Goal: Task Accomplishment & Management: Manage account settings

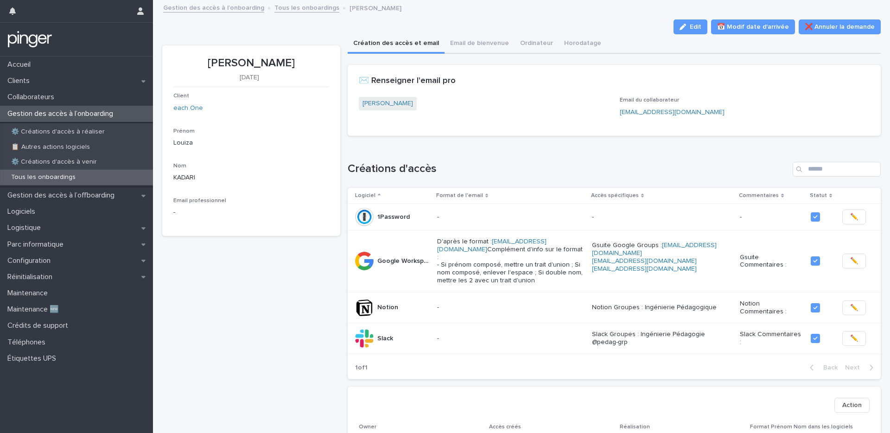
click at [73, 85] on div "Clients" at bounding box center [76, 81] width 153 height 16
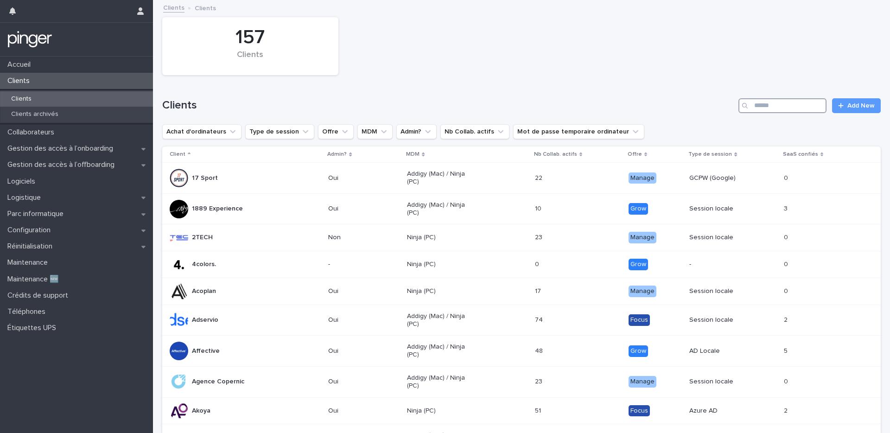
click at [768, 111] on input "Search" at bounding box center [782, 105] width 88 height 15
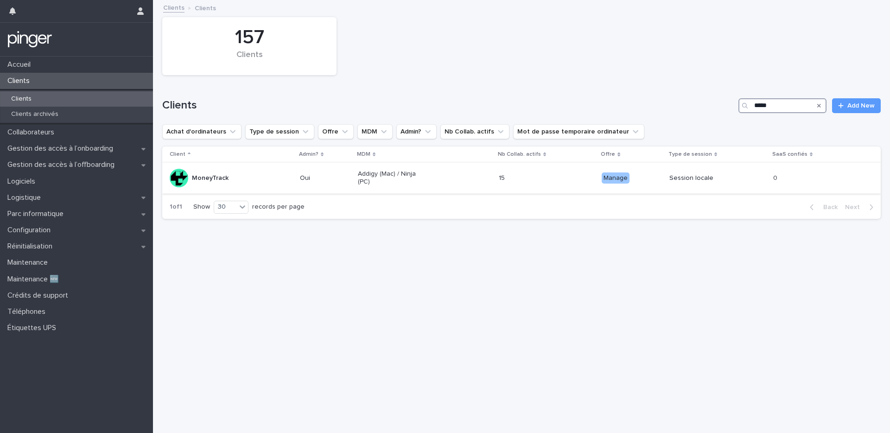
type input "*****"
click at [225, 168] on td "MoneyTrack" at bounding box center [229, 178] width 134 height 31
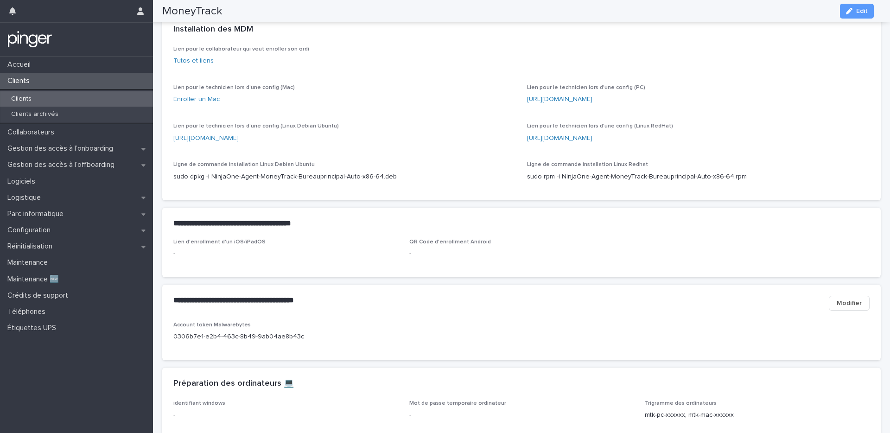
scroll to position [324, 0]
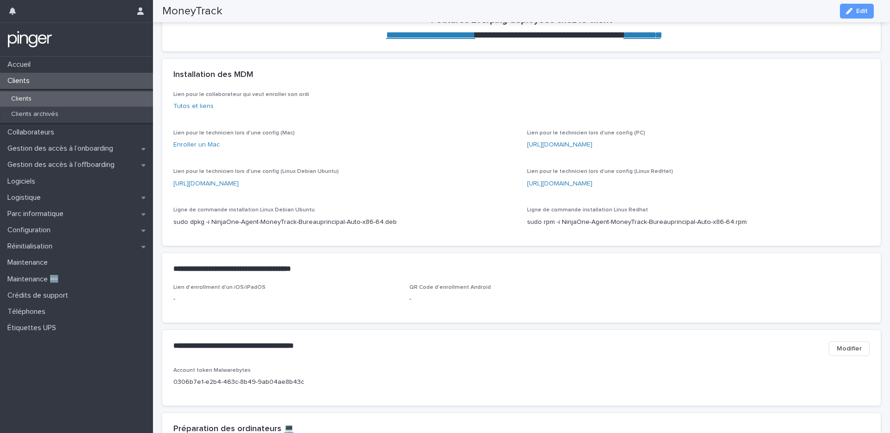
click at [67, 94] on div "Clients" at bounding box center [76, 98] width 153 height 15
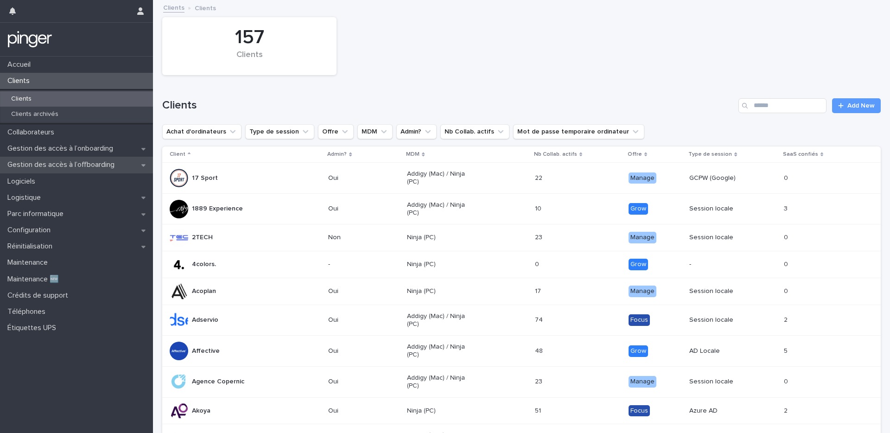
click at [95, 167] on p "Gestion des accès à l’offboarding" at bounding box center [63, 164] width 118 height 9
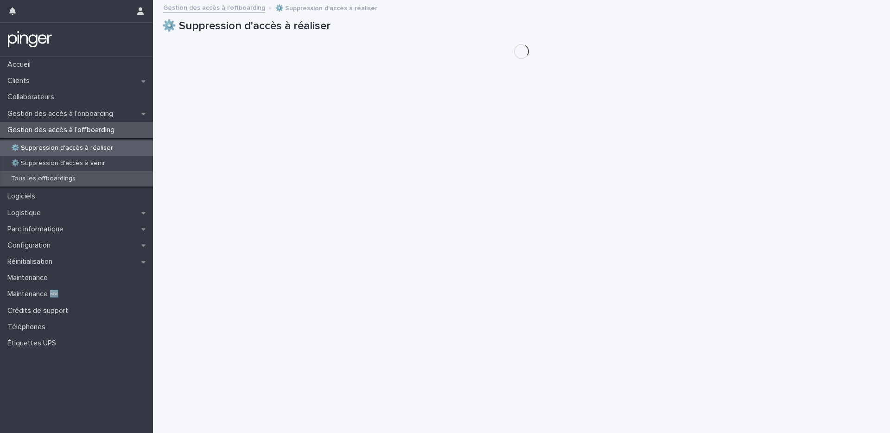
click at [73, 180] on p "Tous les offboardings" at bounding box center [43, 179] width 79 height 8
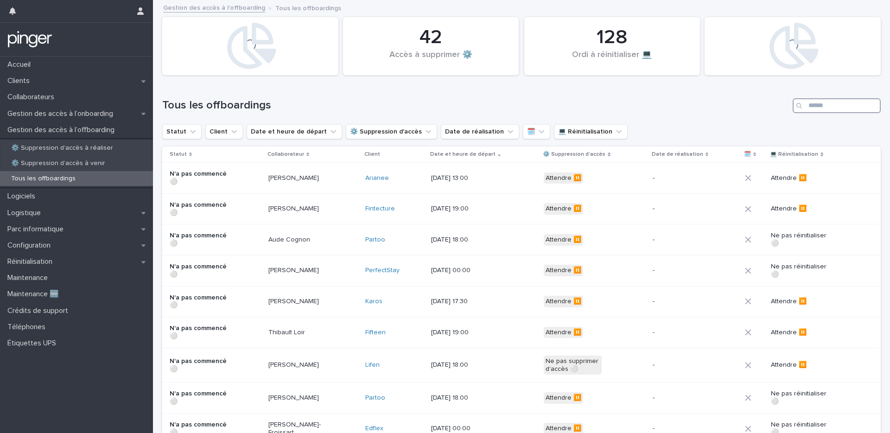
click at [827, 103] on input "Search" at bounding box center [837, 105] width 88 height 15
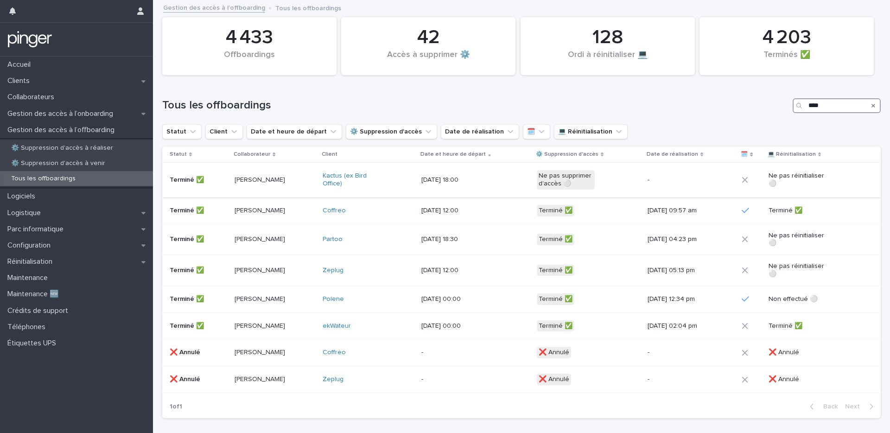
type input "****"
click at [541, 191] on div "Ne pas supprimer d'accès ⚪" at bounding box center [589, 179] width 104 height 27
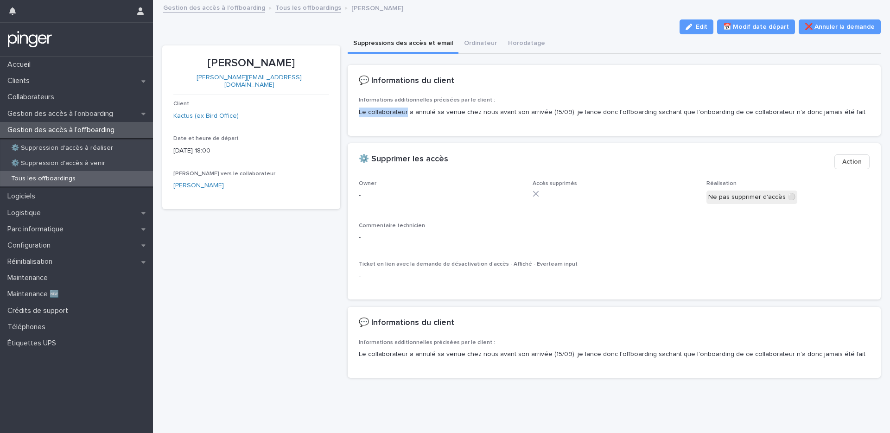
drag, startPoint x: 403, startPoint y: 111, endPoint x: 492, endPoint y: 106, distance: 89.2
click at [492, 106] on div "Le collaborateur a annulé sa venue chez nous avant son arrivée (15/09), je lanc…" at bounding box center [614, 112] width 511 height 12
click at [490, 110] on p "Le collaborateur a annulé sa venue chez nous avant son arrivée (15/09), je lanc…" at bounding box center [614, 113] width 511 height 10
drag, startPoint x: 442, startPoint y: 113, endPoint x: 496, endPoint y: 113, distance: 54.7
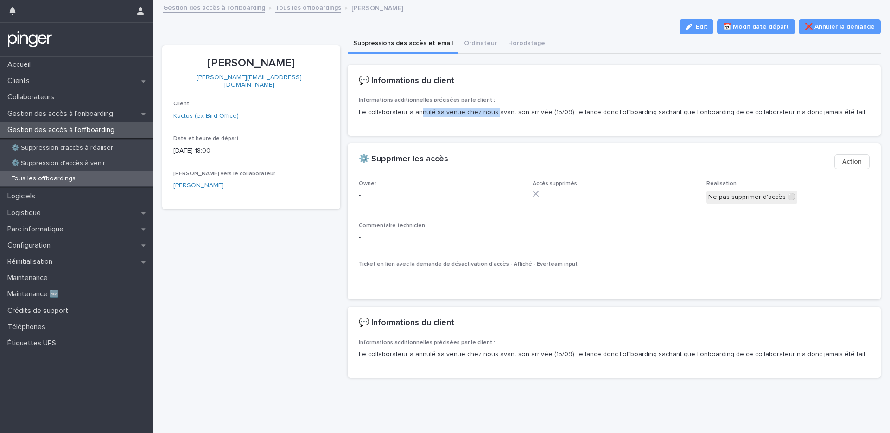
click at [496, 113] on p "Le collaborateur a annulé sa venue chez nous avant son arrivée (15/09), je lanc…" at bounding box center [614, 113] width 511 height 10
click at [534, 26] on div "Edit 📅 Modif date départ ❌ Annuler la demande" at bounding box center [521, 26] width 719 height 15
click at [524, 22] on div "Edit 📅 Modif date départ ❌ Annuler la demande" at bounding box center [521, 26] width 719 height 15
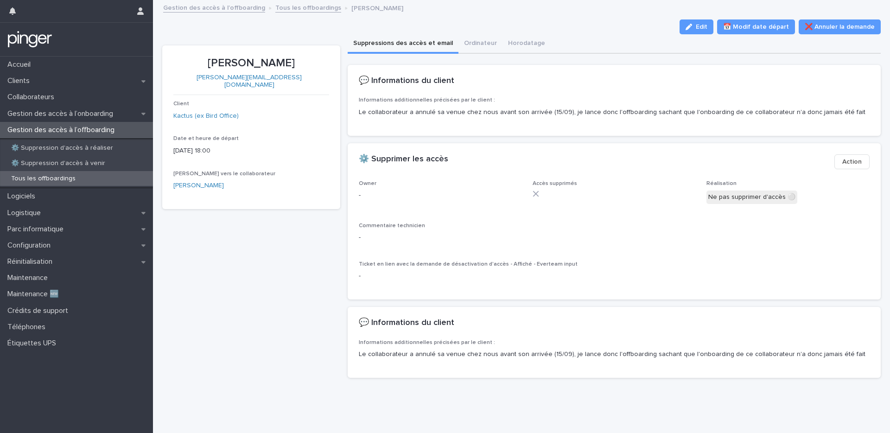
click at [539, 32] on div "Edit 📅 Modif date départ ❌ Annuler la demande" at bounding box center [521, 26] width 719 height 15
click at [581, 30] on div "Edit 📅 Modif date départ ❌ Annuler la demande" at bounding box center [521, 26] width 719 height 15
click at [93, 147] on p "⚙️ Suppression d'accès à réaliser" at bounding box center [62, 148] width 117 height 8
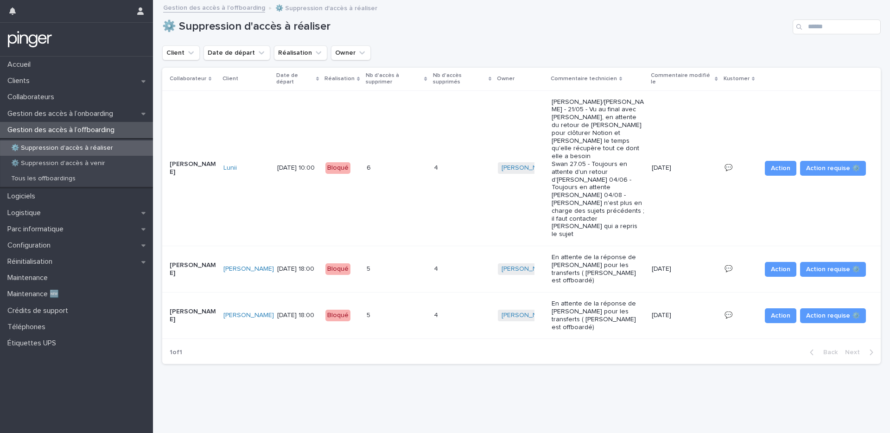
click at [419, 48] on div "Client Date de départ Réalisation Owner" at bounding box center [521, 52] width 719 height 15
click at [97, 113] on p "Gestion des accès à l’onboarding" at bounding box center [62, 113] width 117 height 9
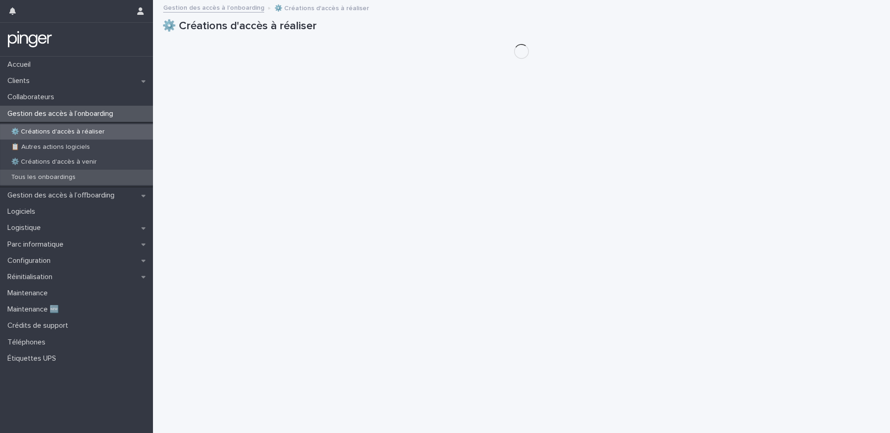
click at [74, 179] on p "Tous les onboardings" at bounding box center [43, 177] width 79 height 8
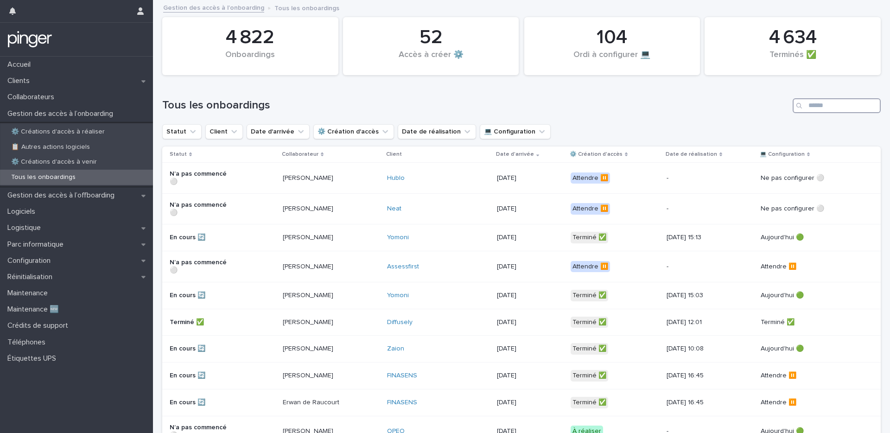
click at [818, 106] on input "Search" at bounding box center [837, 105] width 88 height 15
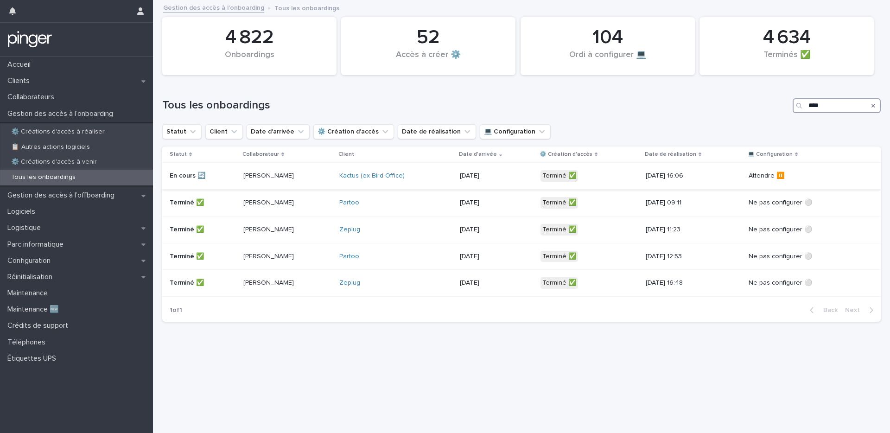
type input "****"
click at [296, 178] on p "[PERSON_NAME]" at bounding box center [276, 176] width 66 height 8
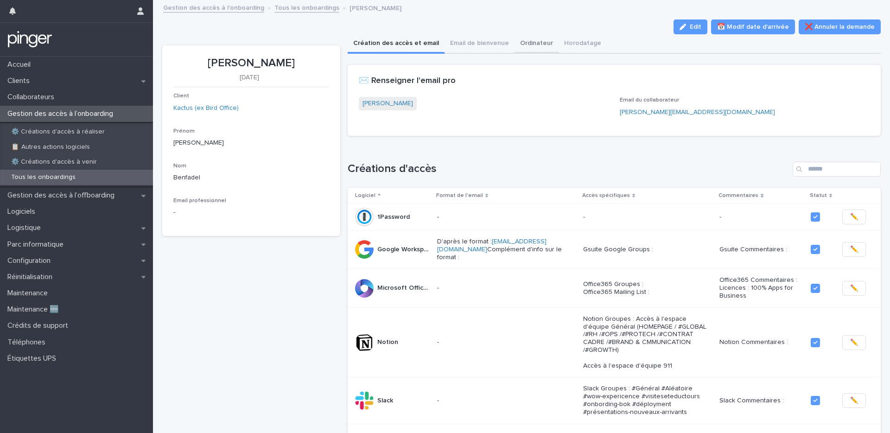
click at [537, 46] on button "Ordinateur" at bounding box center [537, 43] width 44 height 19
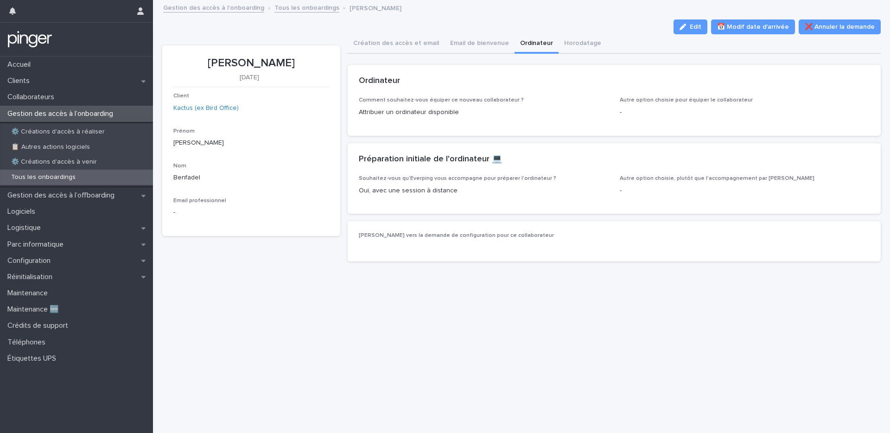
click at [598, 42] on div "Création des accès et email Email de bienvenue Ordinateur Horodatage" at bounding box center [615, 43] width 534 height 19
click at [589, 42] on button "Horodatage" at bounding box center [583, 43] width 48 height 19
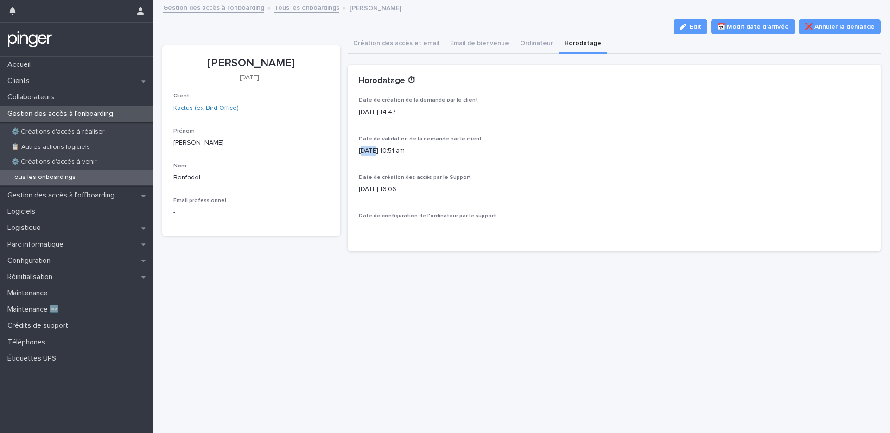
drag, startPoint x: 360, startPoint y: 149, endPoint x: 372, endPoint y: 151, distance: 11.7
click at [372, 151] on p "[DATE] 10:51 am" at bounding box center [614, 151] width 511 height 10
click at [389, 45] on button "Création des accès et email" at bounding box center [396, 43] width 97 height 19
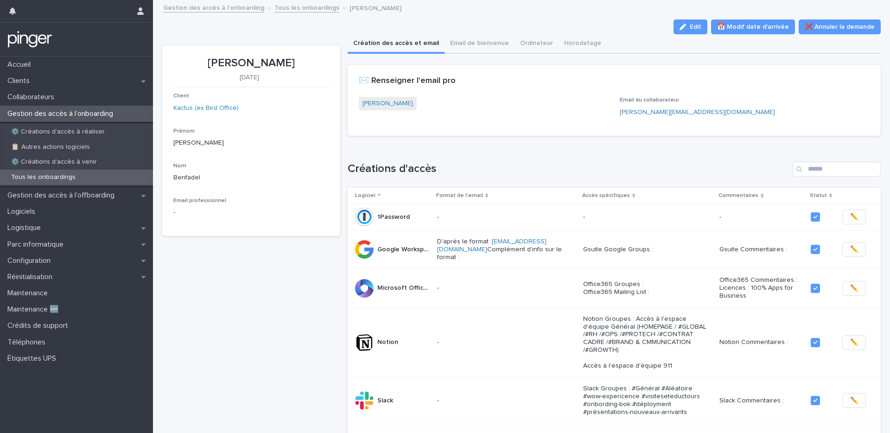
scroll to position [18, 0]
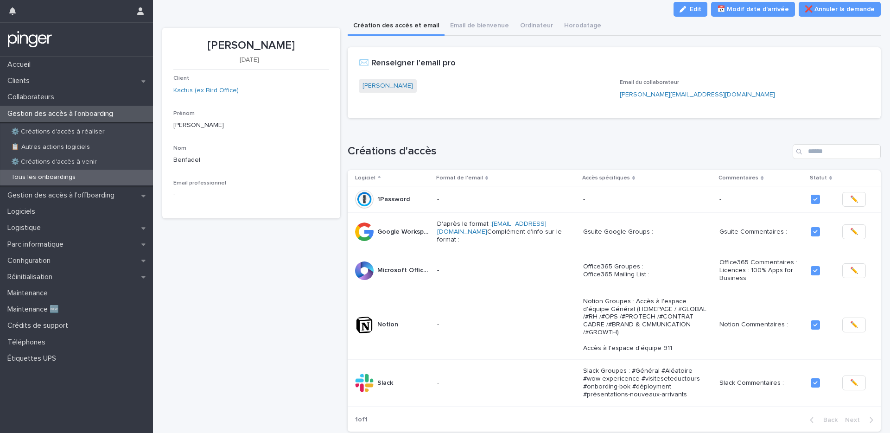
click at [448, 139] on div "Loading... Saving… Créations d'accès Logiciel Format de l'email Accès spécifiqu…" at bounding box center [615, 282] width 534 height 313
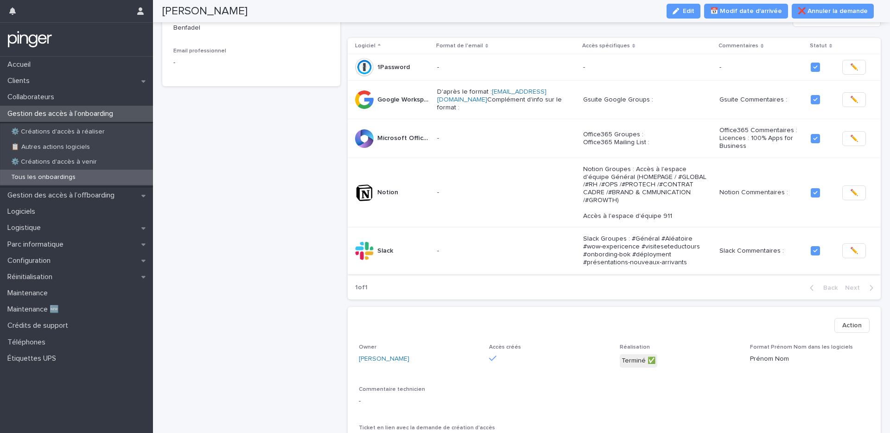
scroll to position [108, 0]
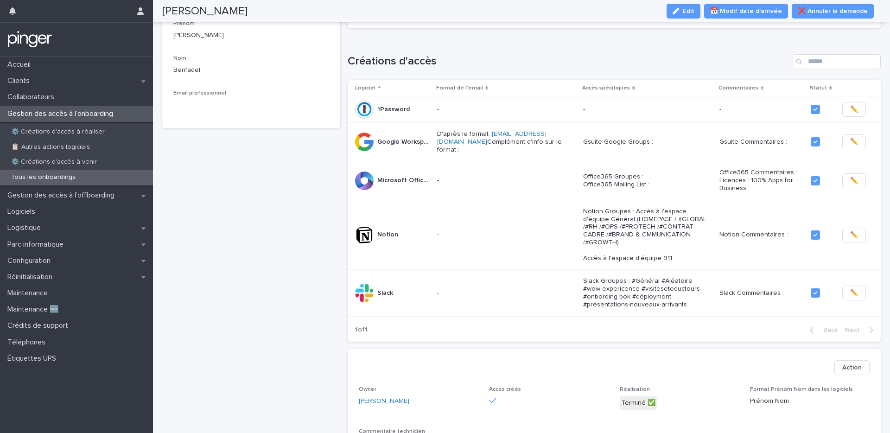
click at [275, 225] on div "[PERSON_NAME] [DATE] Client Kactus (ex Bird Office) Prénom [PERSON_NAME] Email …" at bounding box center [251, 341] width 178 height 807
click at [276, 232] on div "[PERSON_NAME] [DATE] Client Kactus (ex Bird Office) Prénom [PERSON_NAME] Email …" at bounding box center [251, 341] width 178 height 807
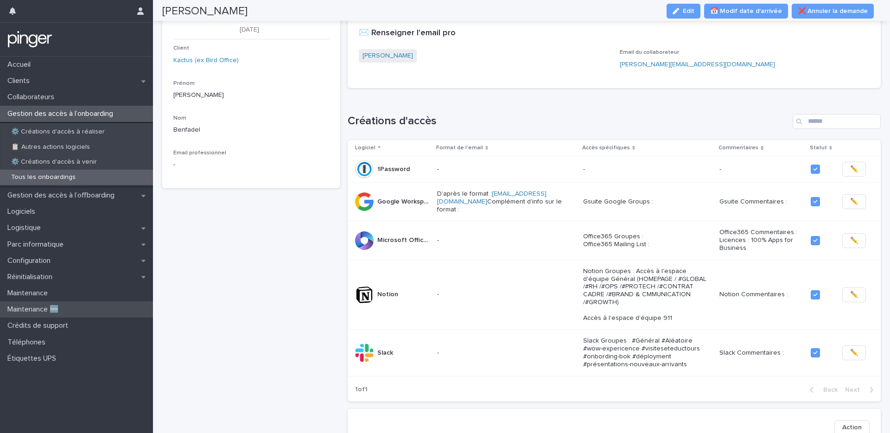
scroll to position [0, 0]
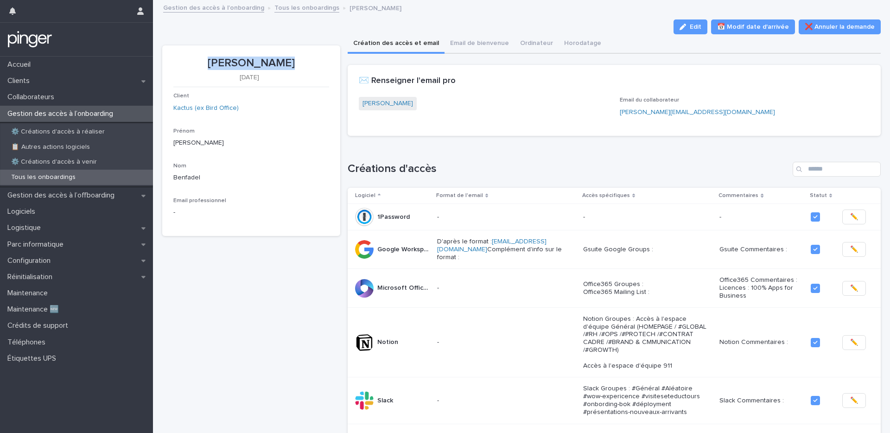
drag, startPoint x: 214, startPoint y: 65, endPoint x: 322, endPoint y: 69, distance: 108.1
click at [322, 69] on p "[PERSON_NAME]" at bounding box center [251, 63] width 156 height 13
copy p "[PERSON_NAME]"
click at [677, 147] on div "Loading... Saving… Créations d'accès Logiciel Format de l'email Accès spécifiqu…" at bounding box center [615, 299] width 534 height 313
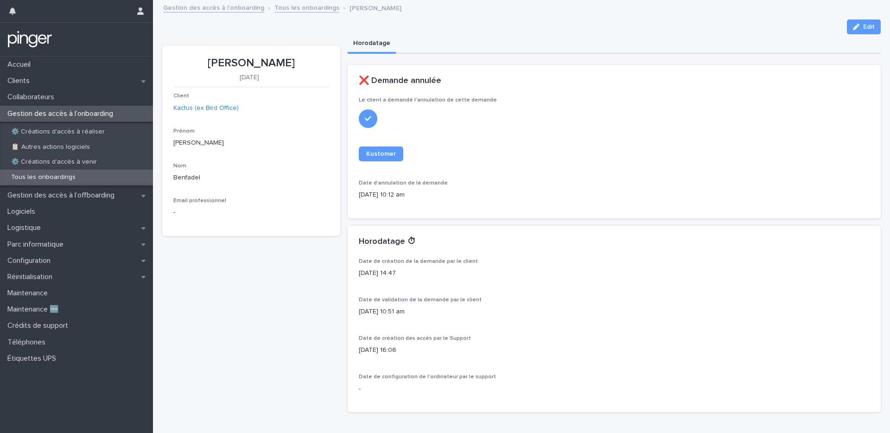
click at [289, 12] on link "Tous les onboardings" at bounding box center [306, 7] width 65 height 11
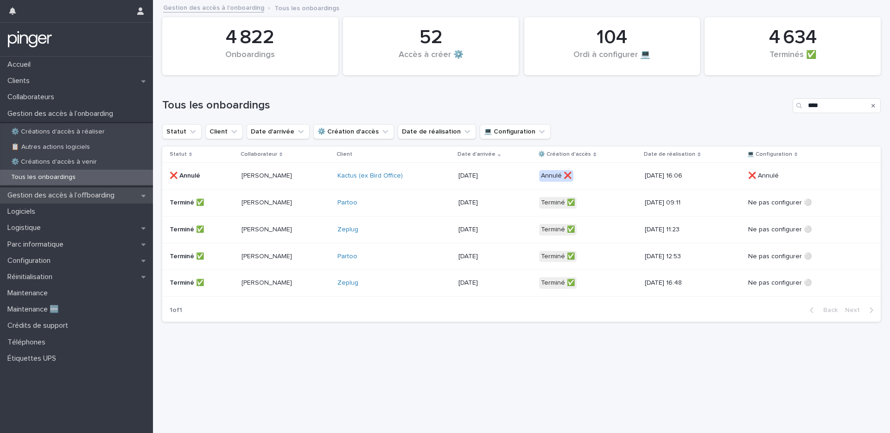
click at [80, 197] on p "Gestion des accès à l’offboarding" at bounding box center [63, 195] width 118 height 9
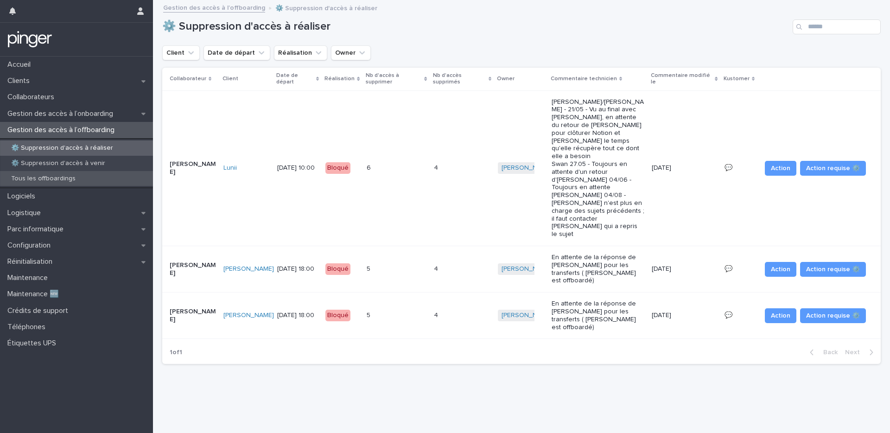
click at [113, 177] on div "Tous les offboardings" at bounding box center [76, 178] width 153 height 15
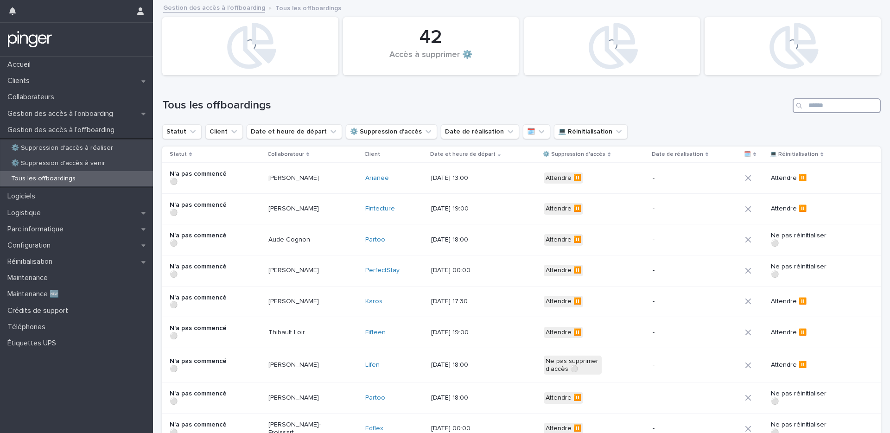
click at [815, 102] on input "Search" at bounding box center [837, 105] width 88 height 15
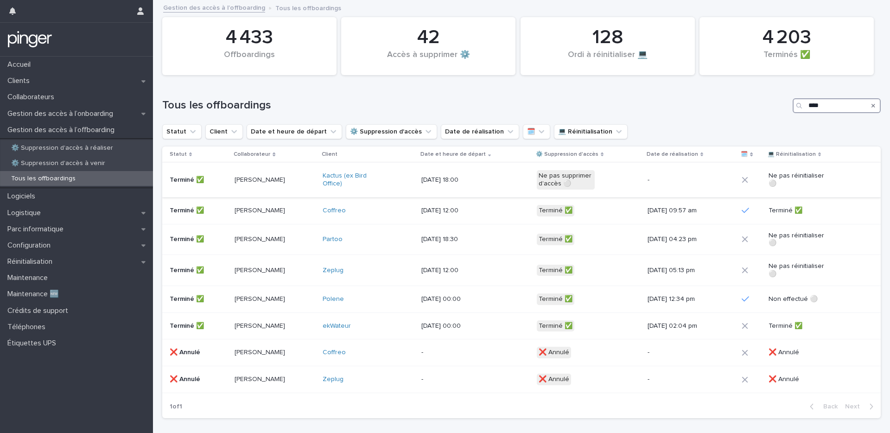
type input "****"
click at [226, 191] on td "Terminé ✅" at bounding box center [196, 180] width 69 height 35
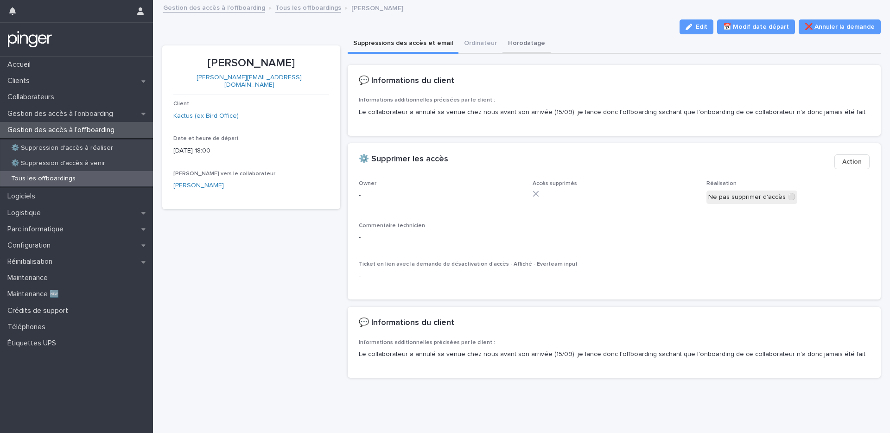
click at [503, 41] on button "Horodatage" at bounding box center [527, 43] width 48 height 19
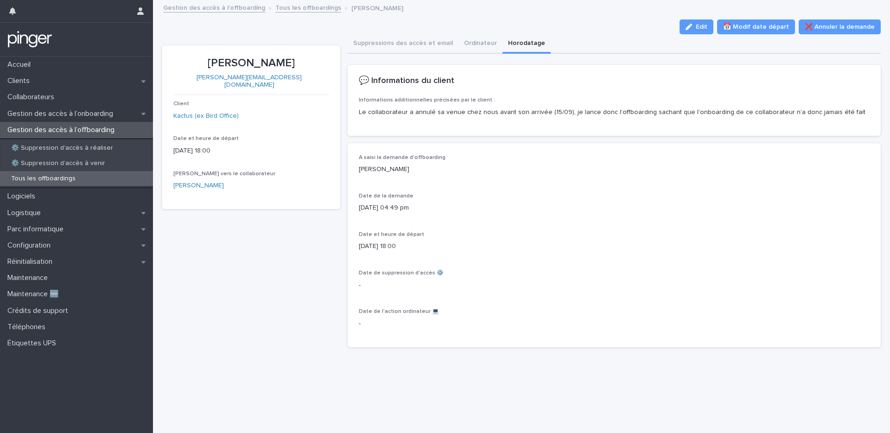
click at [413, 166] on p "Marie-Lou Priour" at bounding box center [614, 170] width 511 height 10
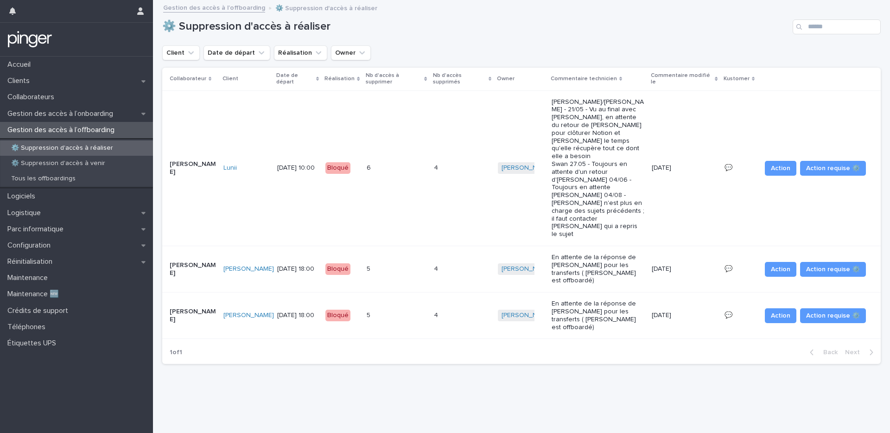
click at [263, 349] on div "Loading... Saving… Loading... Saving… ⚙️ Suppression d'accès à réaliser Client …" at bounding box center [522, 205] width 728 height 409
click at [415, 32] on h1 "⚙️ Suppression d'accès à réaliser" at bounding box center [475, 26] width 627 height 13
